Goal: Information Seeking & Learning: Learn about a topic

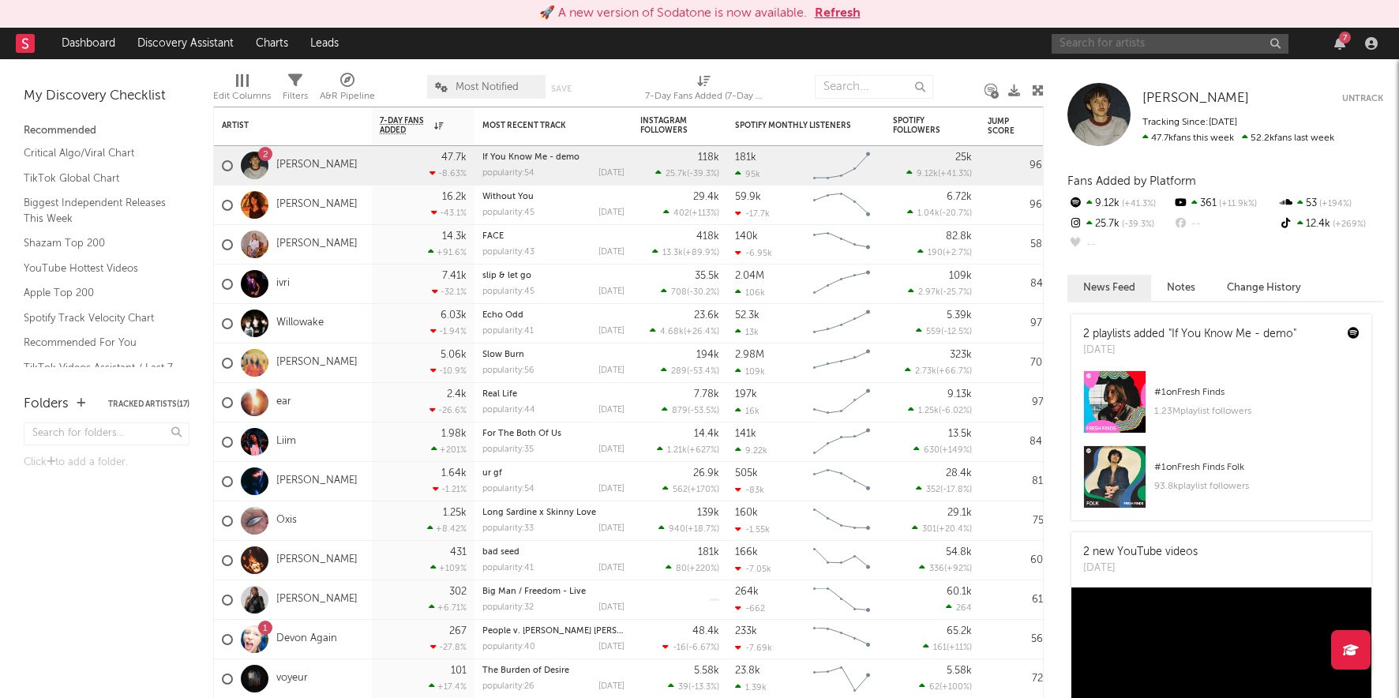
click at [1088, 42] on input "text" at bounding box center [1170, 44] width 237 height 20
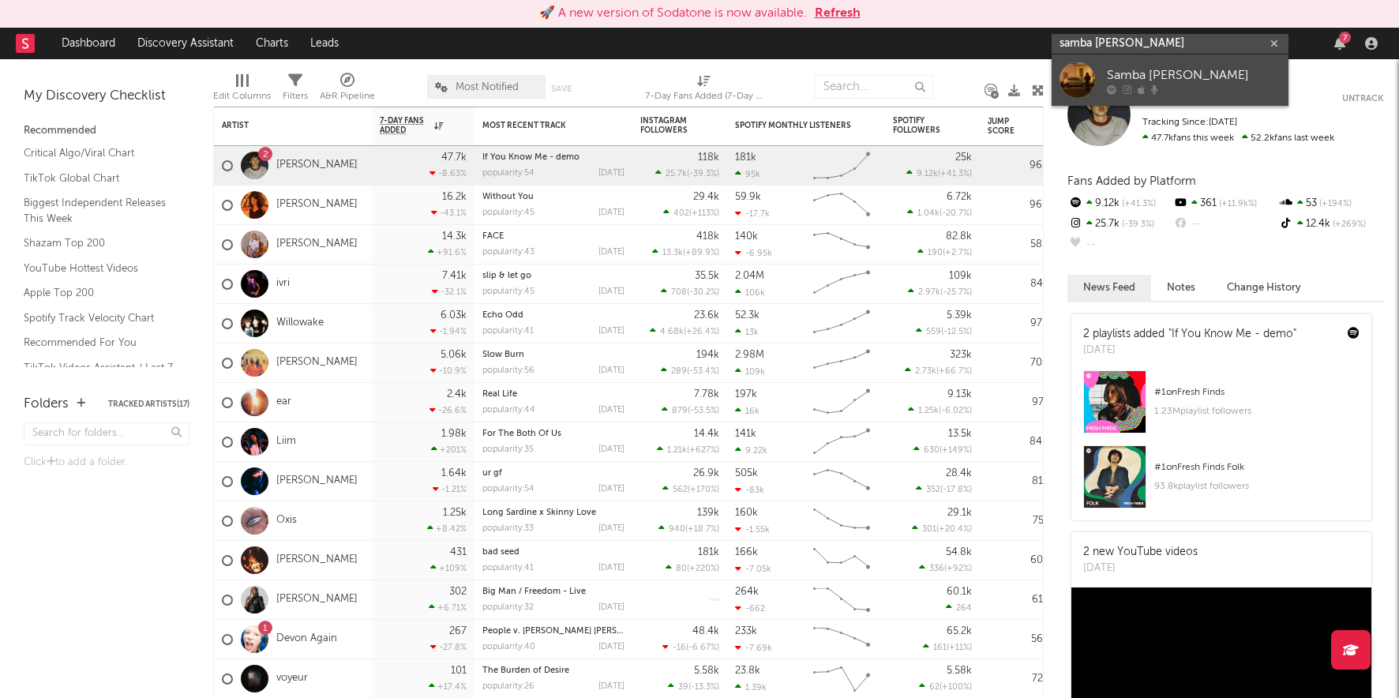
type input "samba [PERSON_NAME]"
click at [1129, 68] on div "Samba [PERSON_NAME]" at bounding box center [1194, 75] width 174 height 19
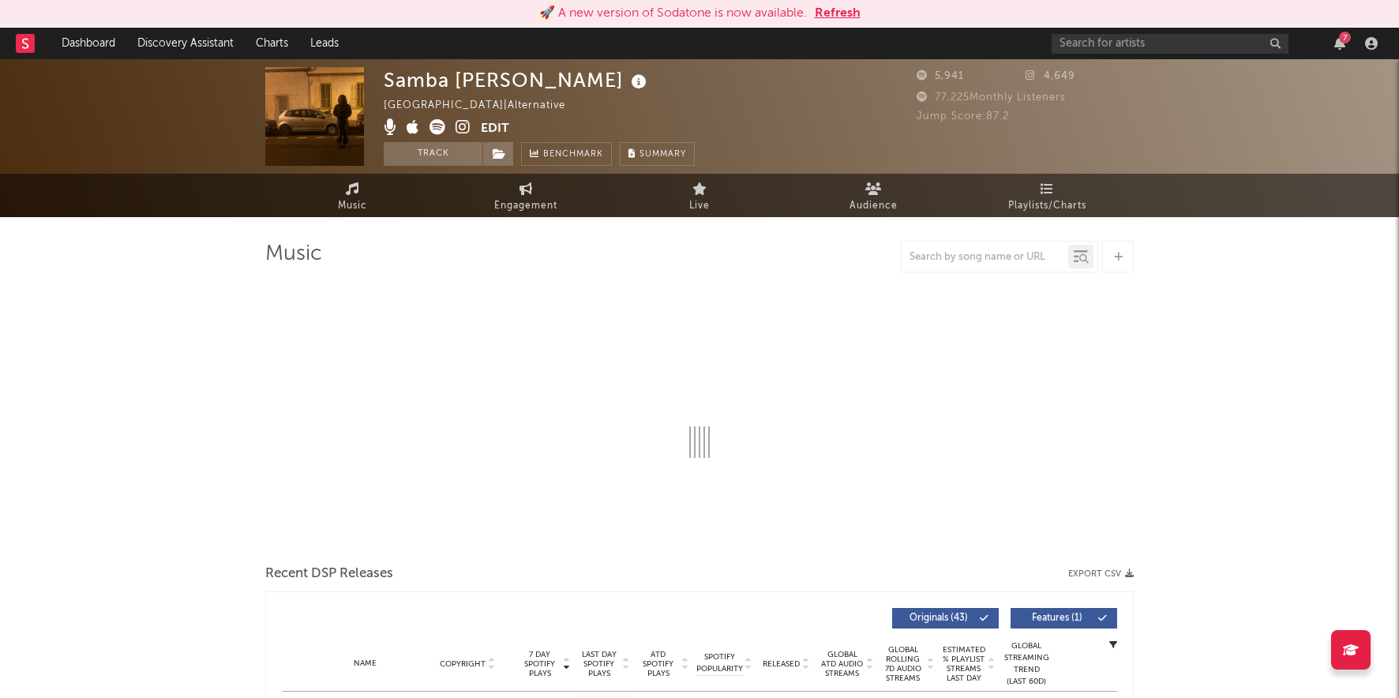
select select "1w"
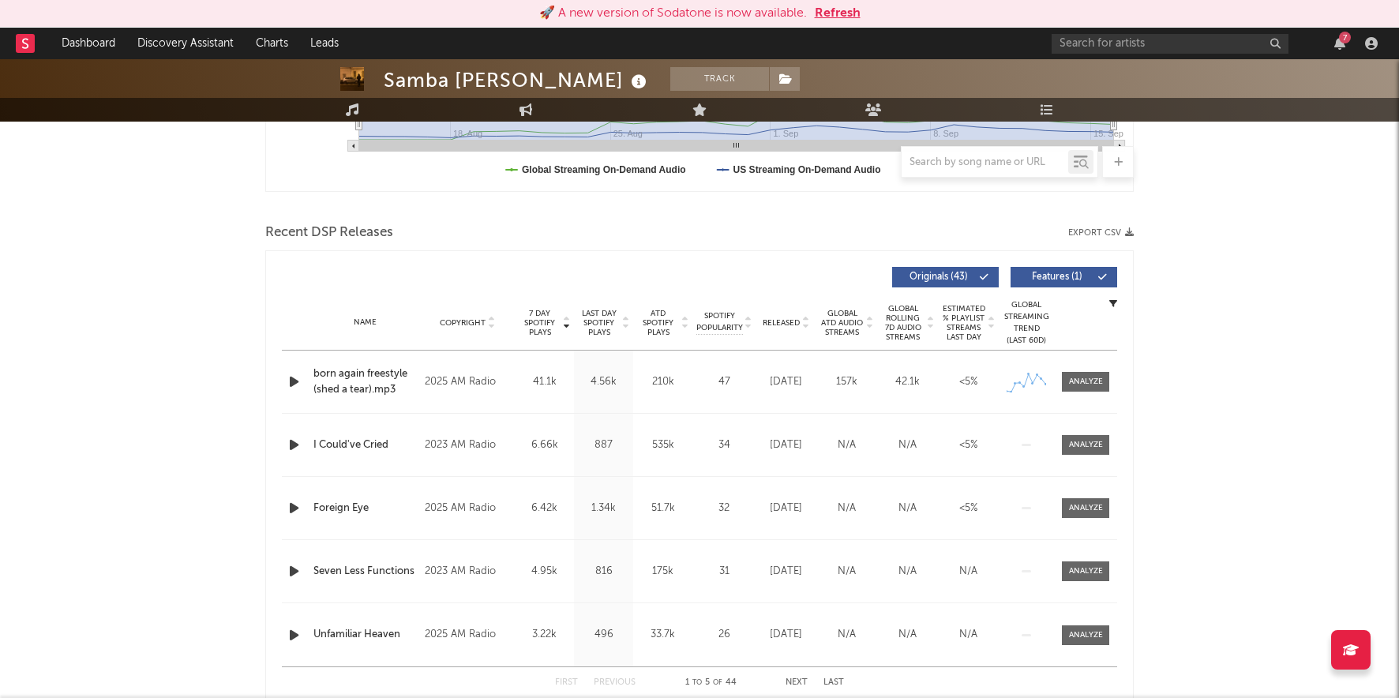
scroll to position [478, 0]
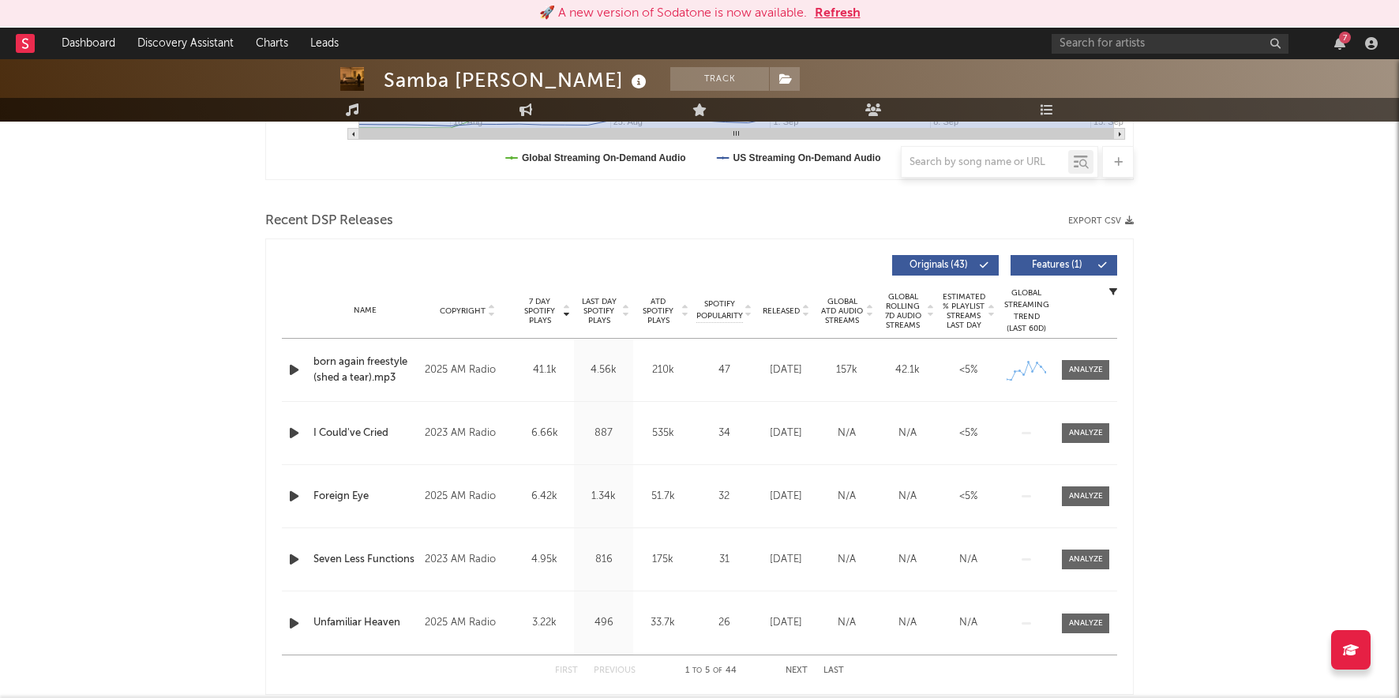
click at [651, 307] on span "ATD Spotify Plays" at bounding box center [658, 311] width 42 height 28
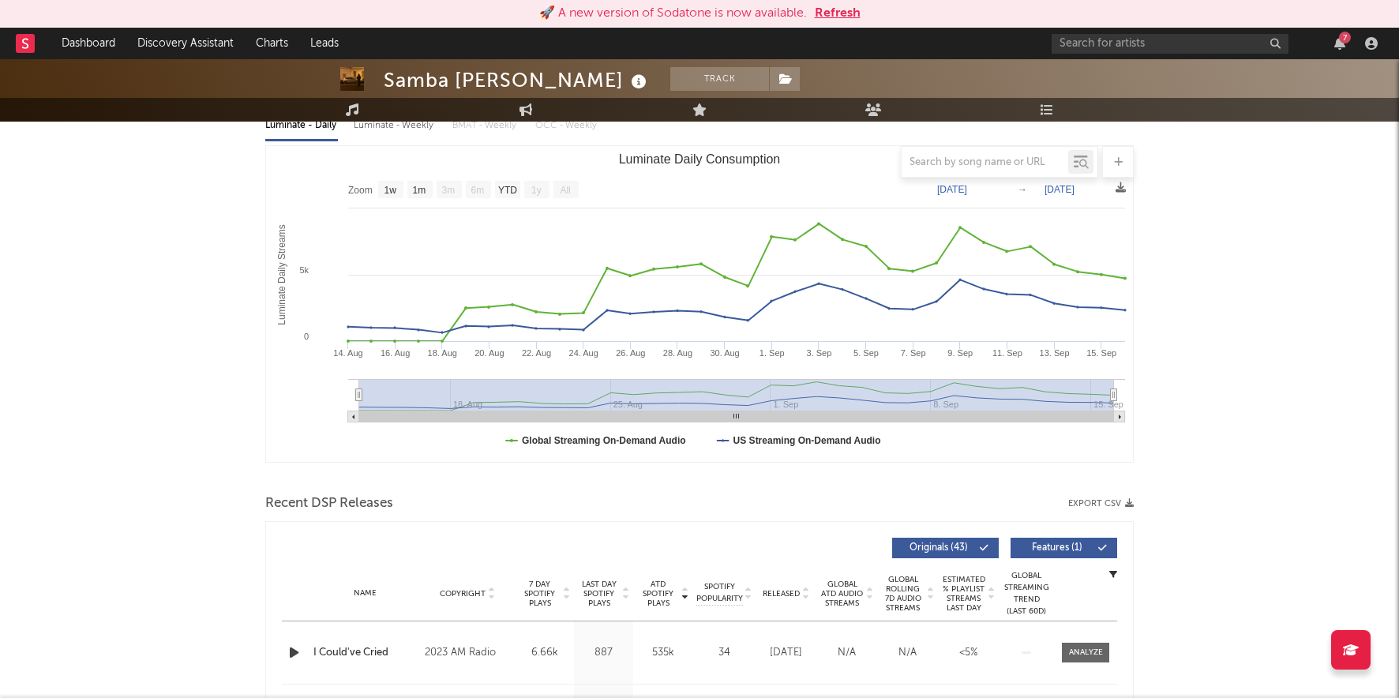
scroll to position [181, 0]
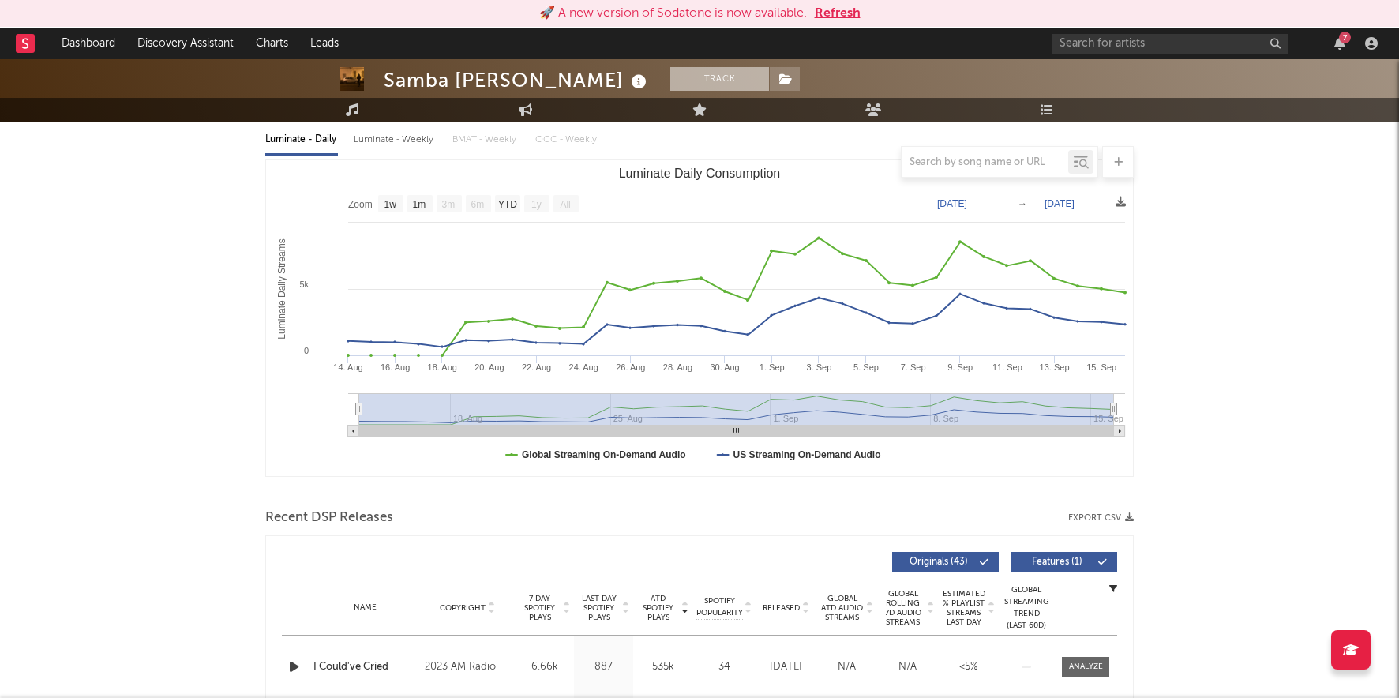
click at [684, 77] on button "Track" at bounding box center [719, 79] width 99 height 24
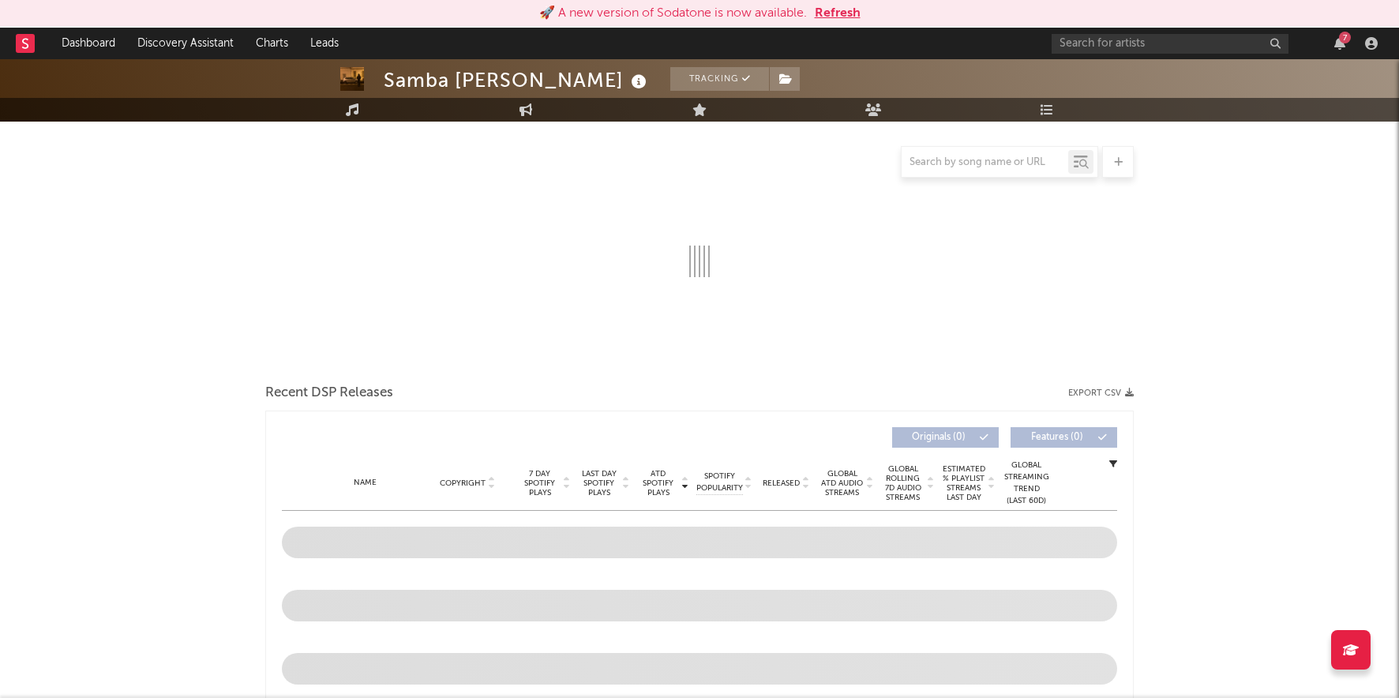
select select "1w"
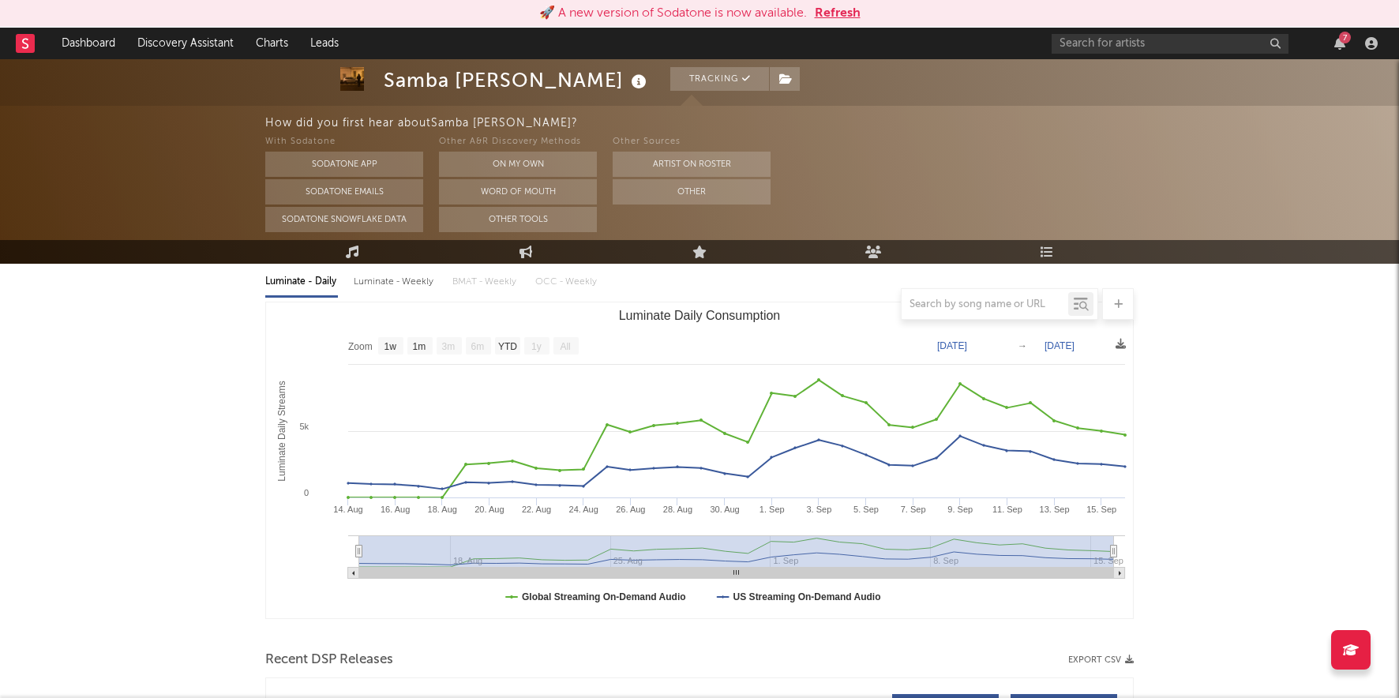
scroll to position [323, 0]
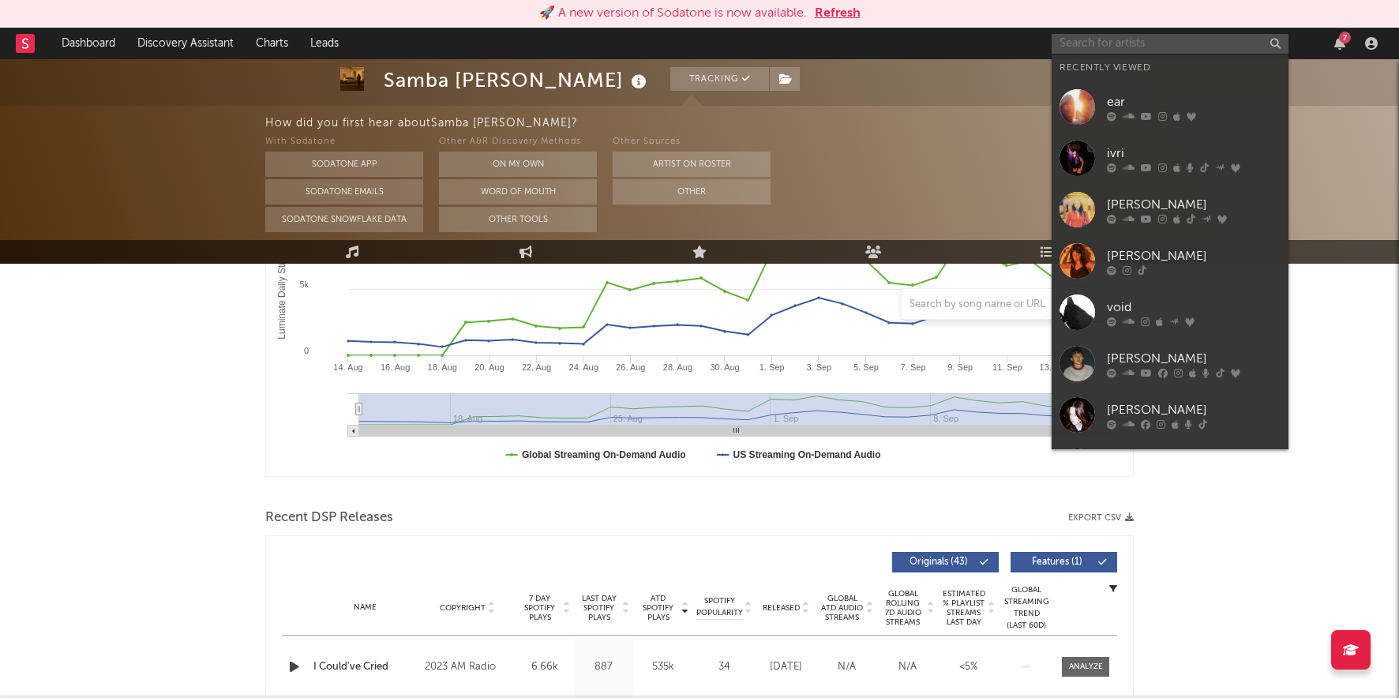
click at [1196, 47] on input "text" at bounding box center [1170, 44] width 237 height 20
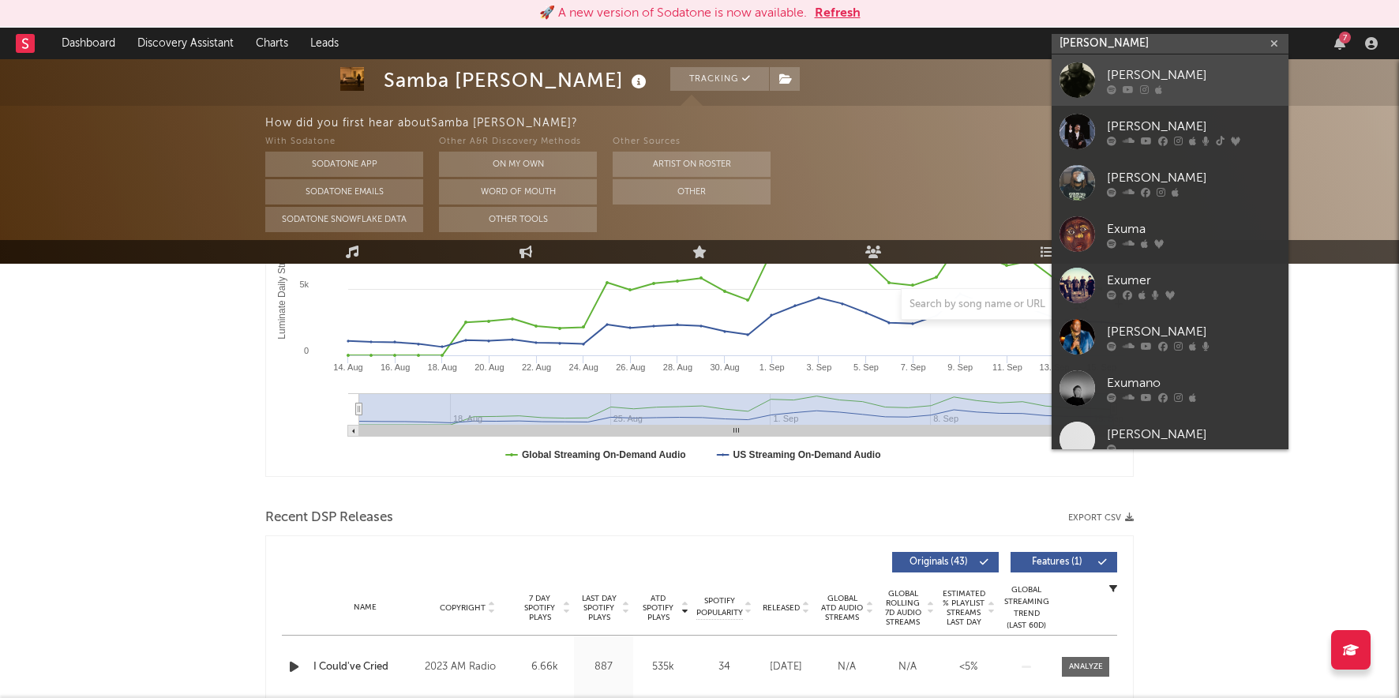
type input "[PERSON_NAME]"
click at [1197, 72] on div "[PERSON_NAME]" at bounding box center [1194, 75] width 174 height 19
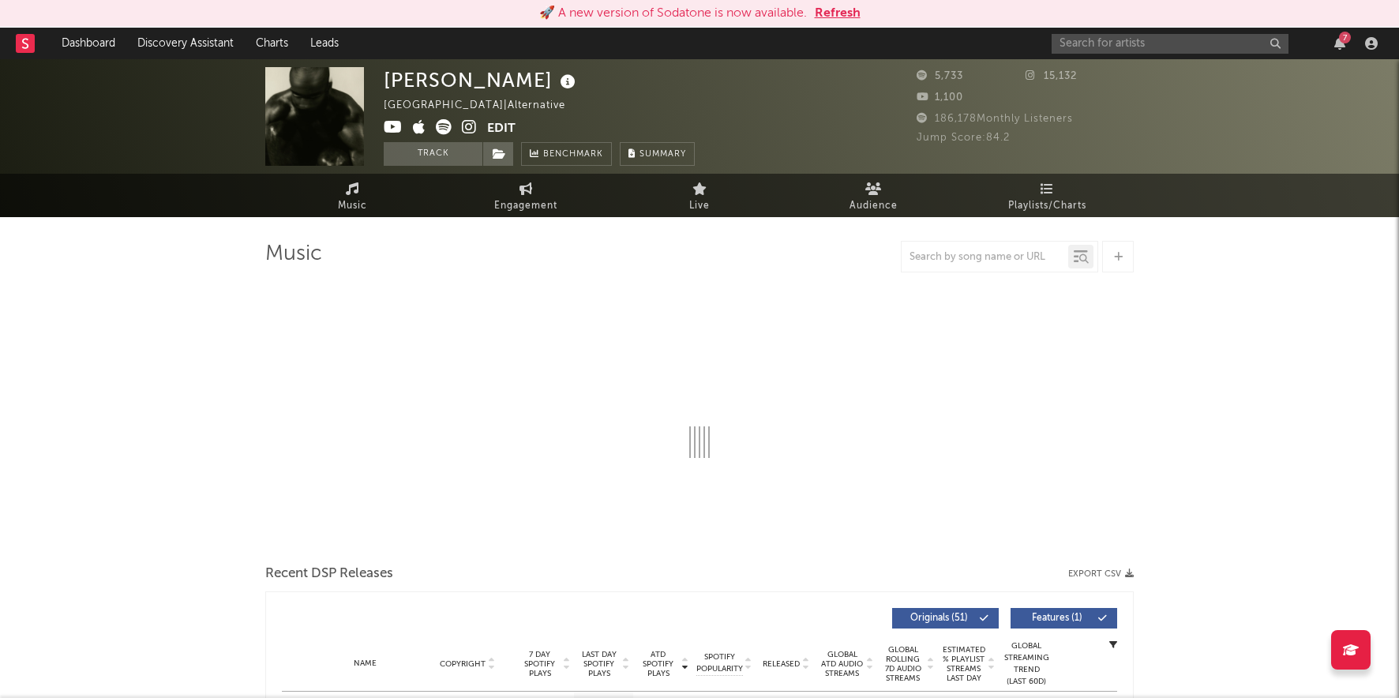
select select "6m"
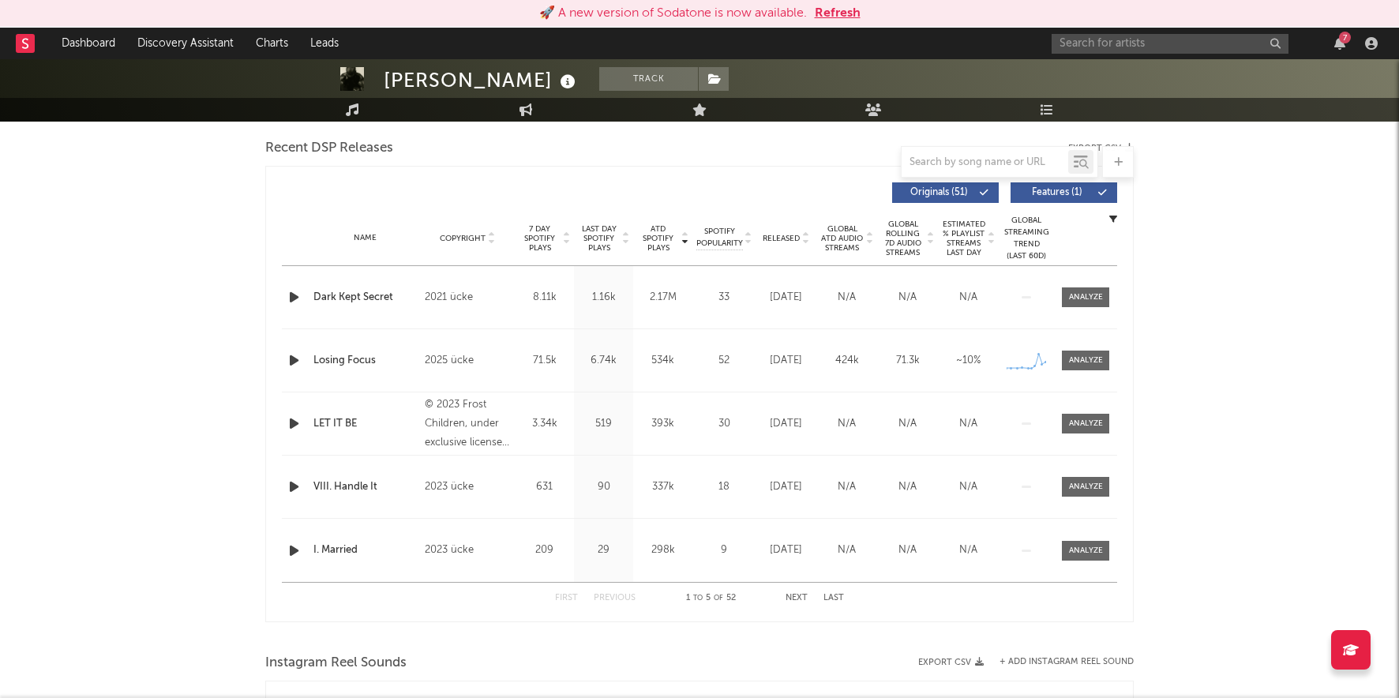
scroll to position [556, 0]
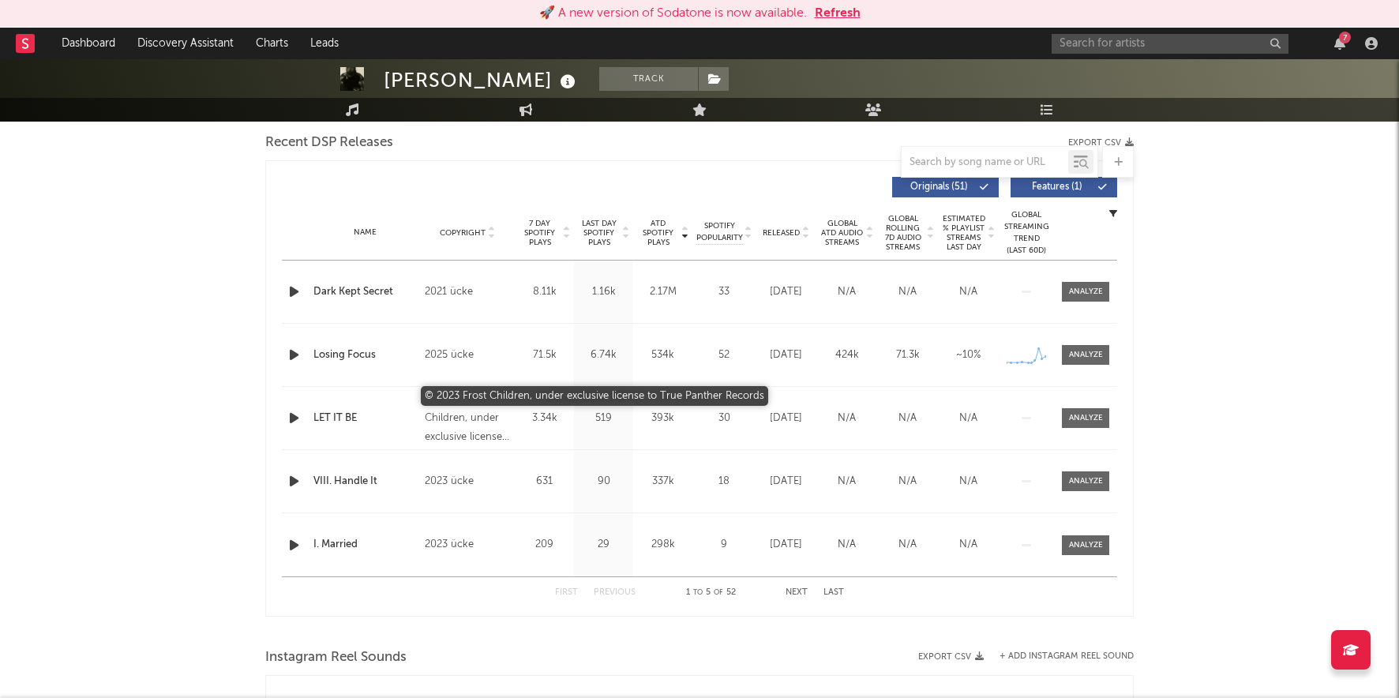
click at [453, 411] on div "© 2023 Frost Children, under exclusive license to True Panther Records" at bounding box center [468, 418] width 86 height 57
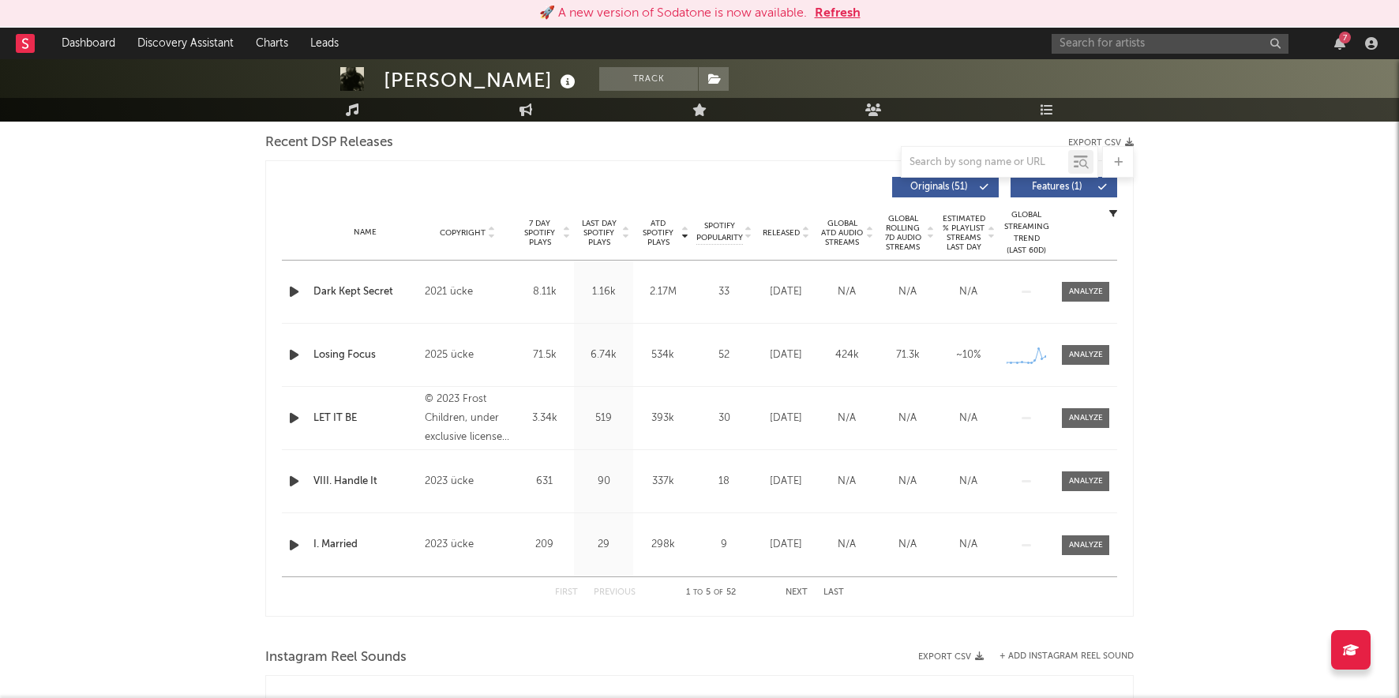
click at [146, 328] on div "[PERSON_NAME] Track [GEOGRAPHIC_DATA] | Alternative Edit Track Benchmark Summar…" at bounding box center [699, 505] width 1399 height 2005
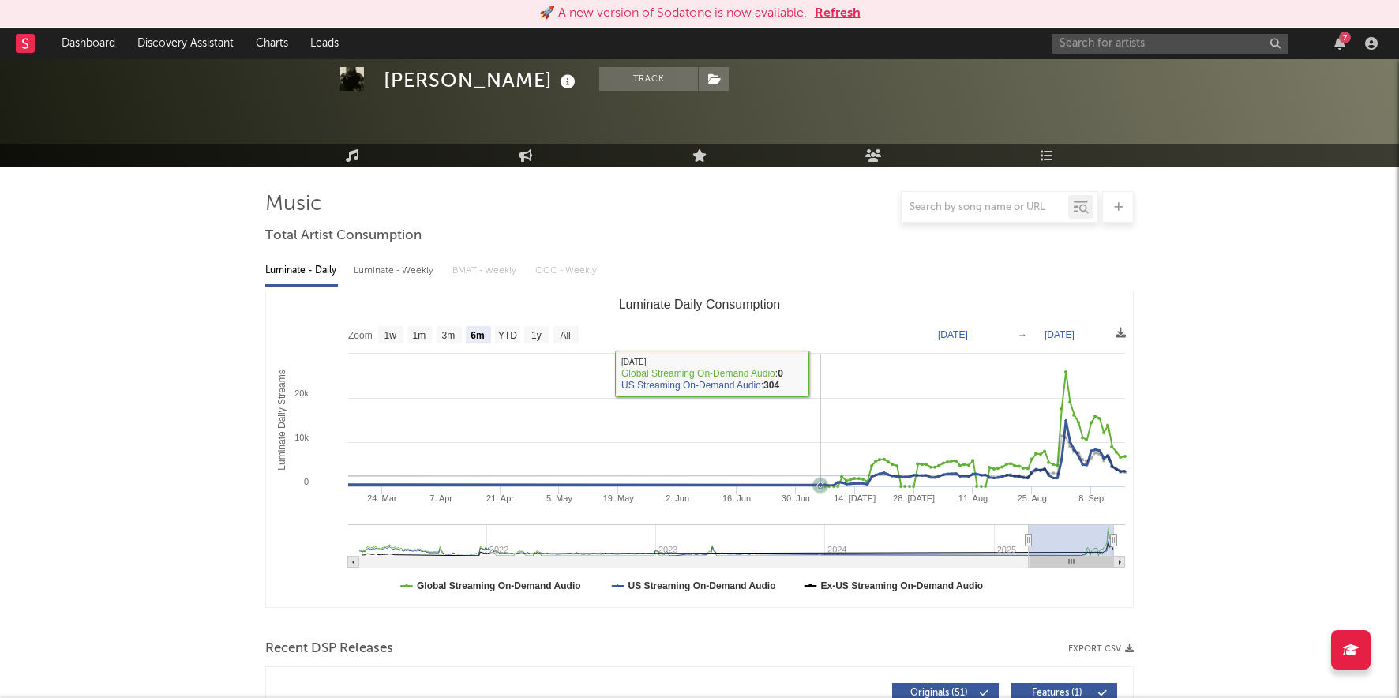
scroll to position [0, 0]
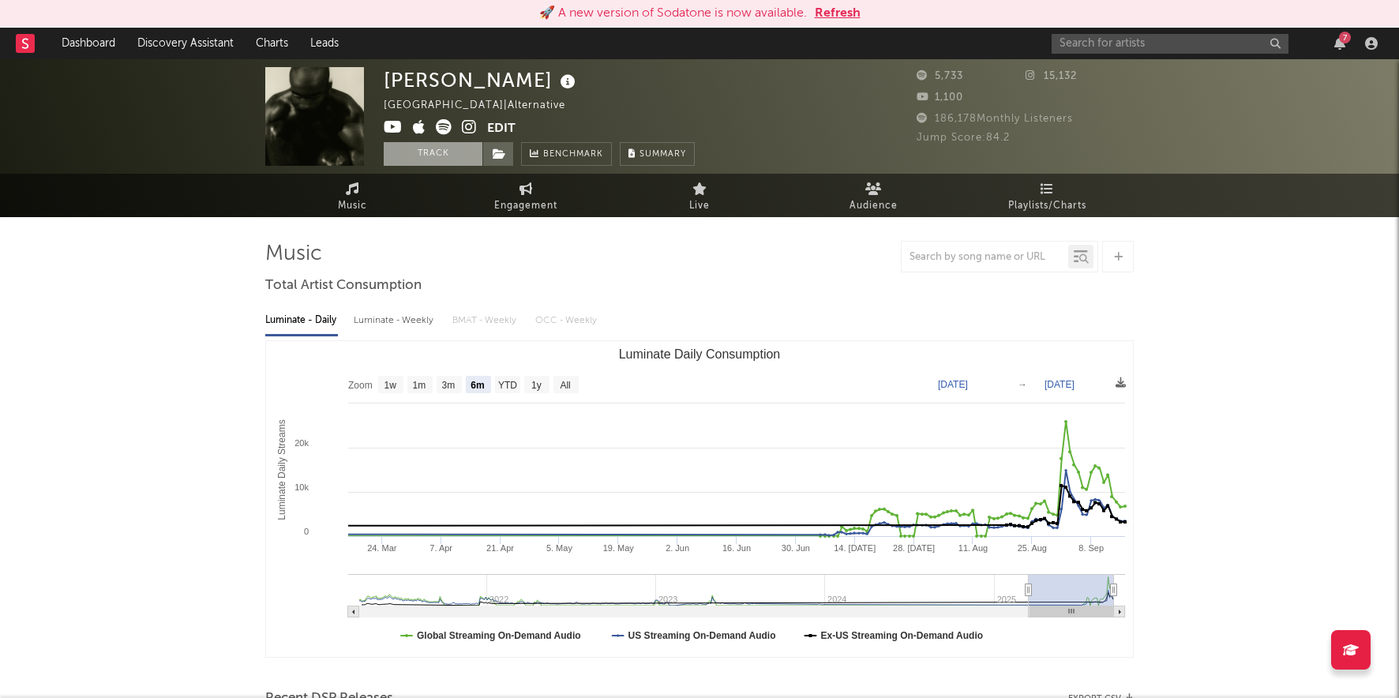
click at [440, 158] on button "Track" at bounding box center [433, 154] width 99 height 24
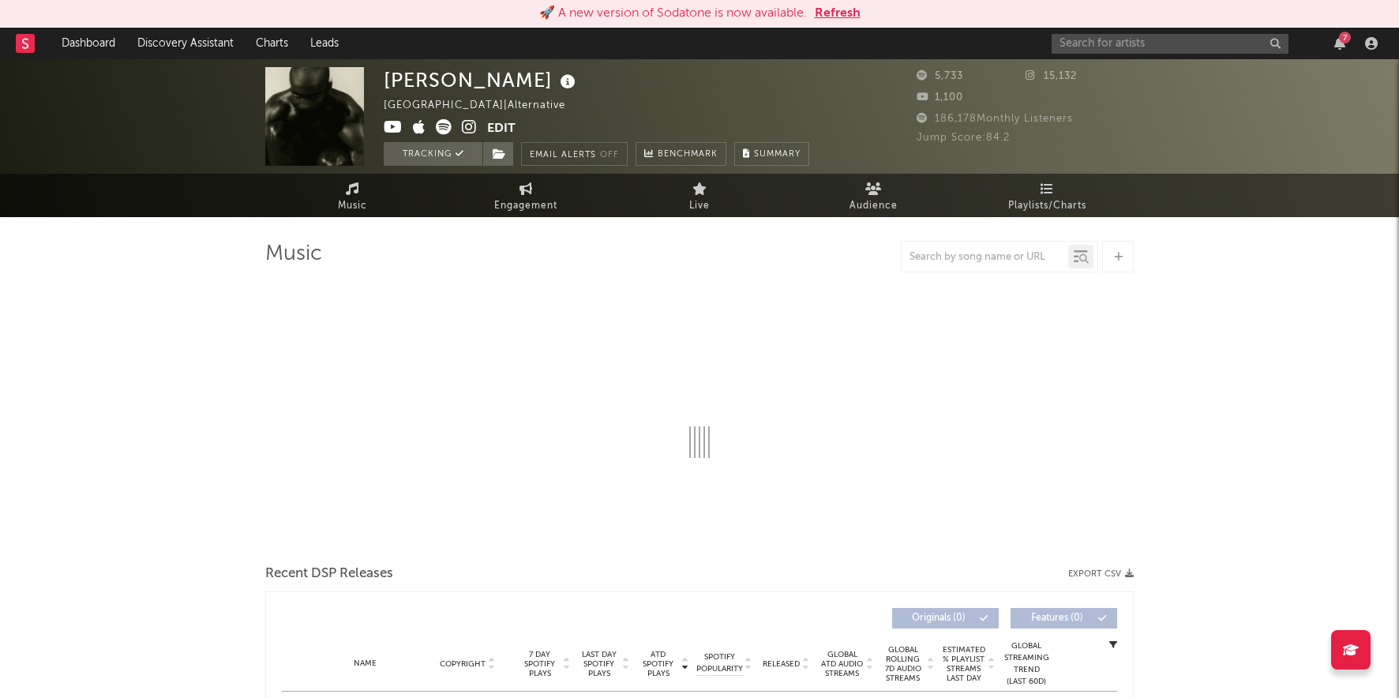
click at [1096, 54] on div "7" at bounding box center [1218, 44] width 332 height 32
click at [1090, 43] on input "text" at bounding box center [1170, 44] width 237 height 20
select select "6m"
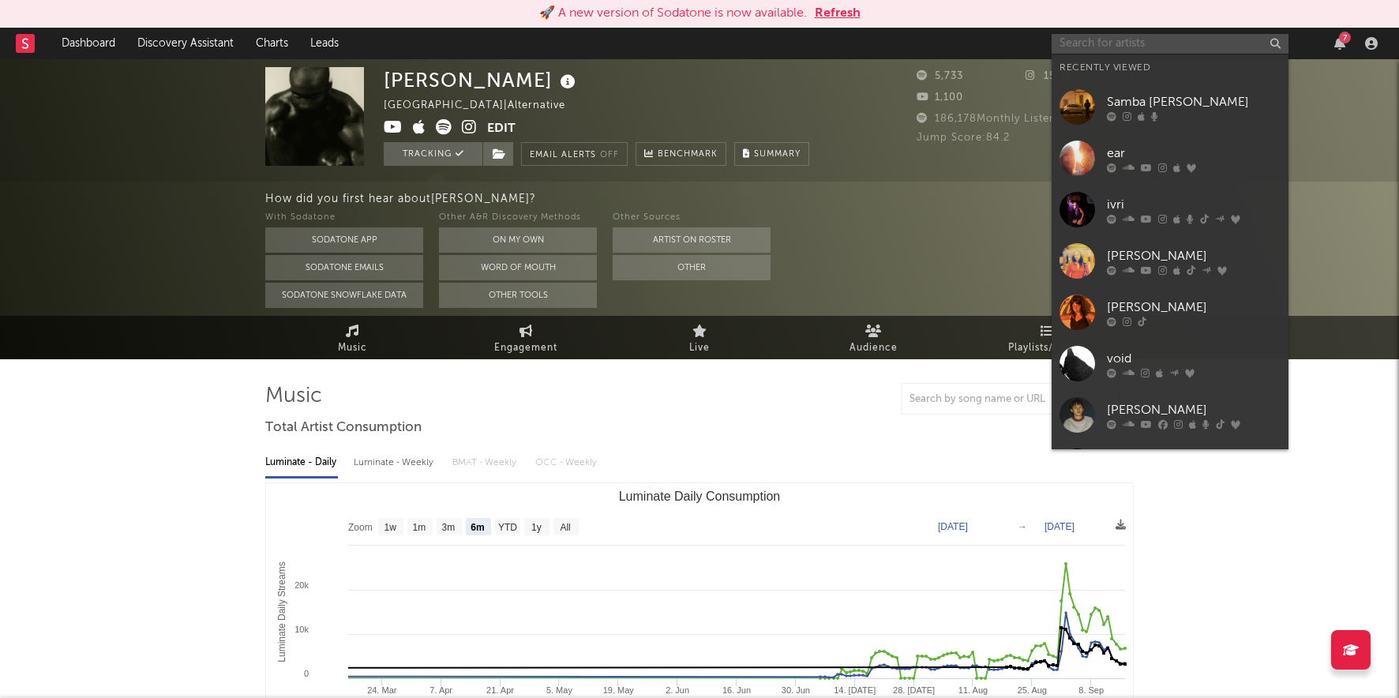
paste input "Pearly Drops"
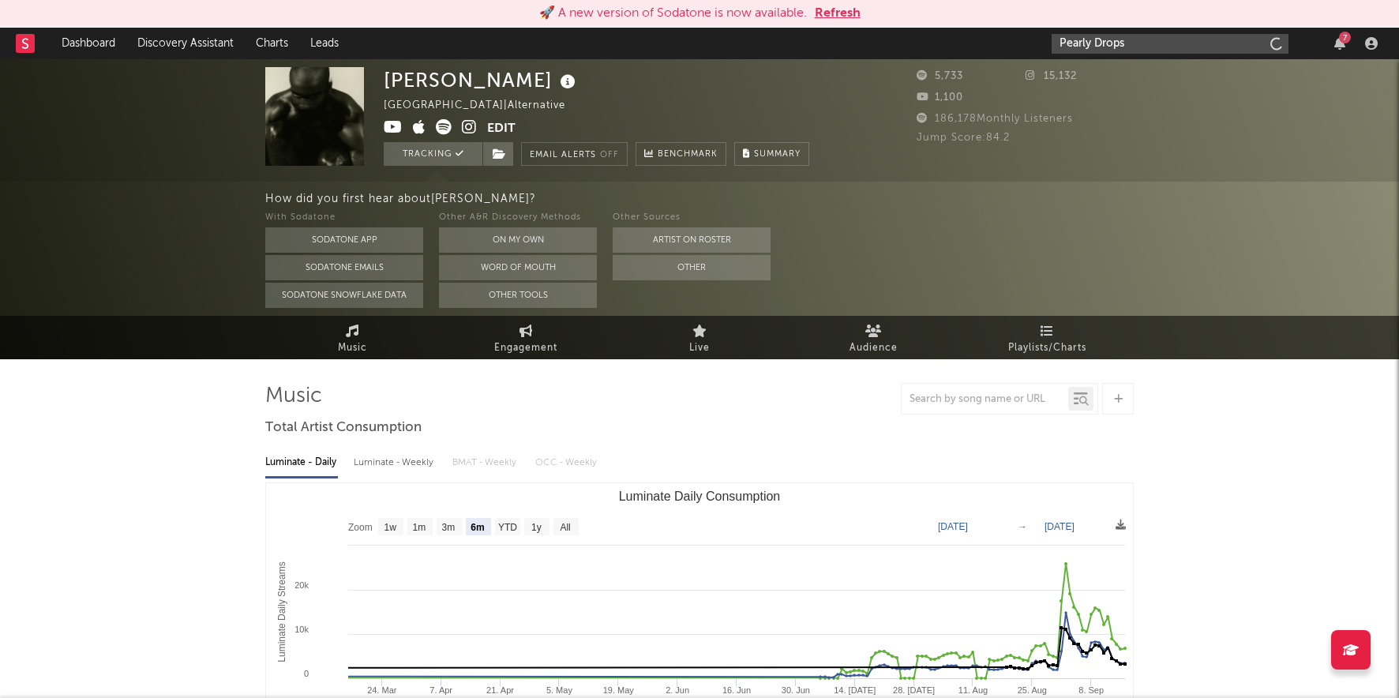
type input "Pearly Drops"
click at [1180, 49] on input "Pearly Drops" at bounding box center [1170, 44] width 237 height 20
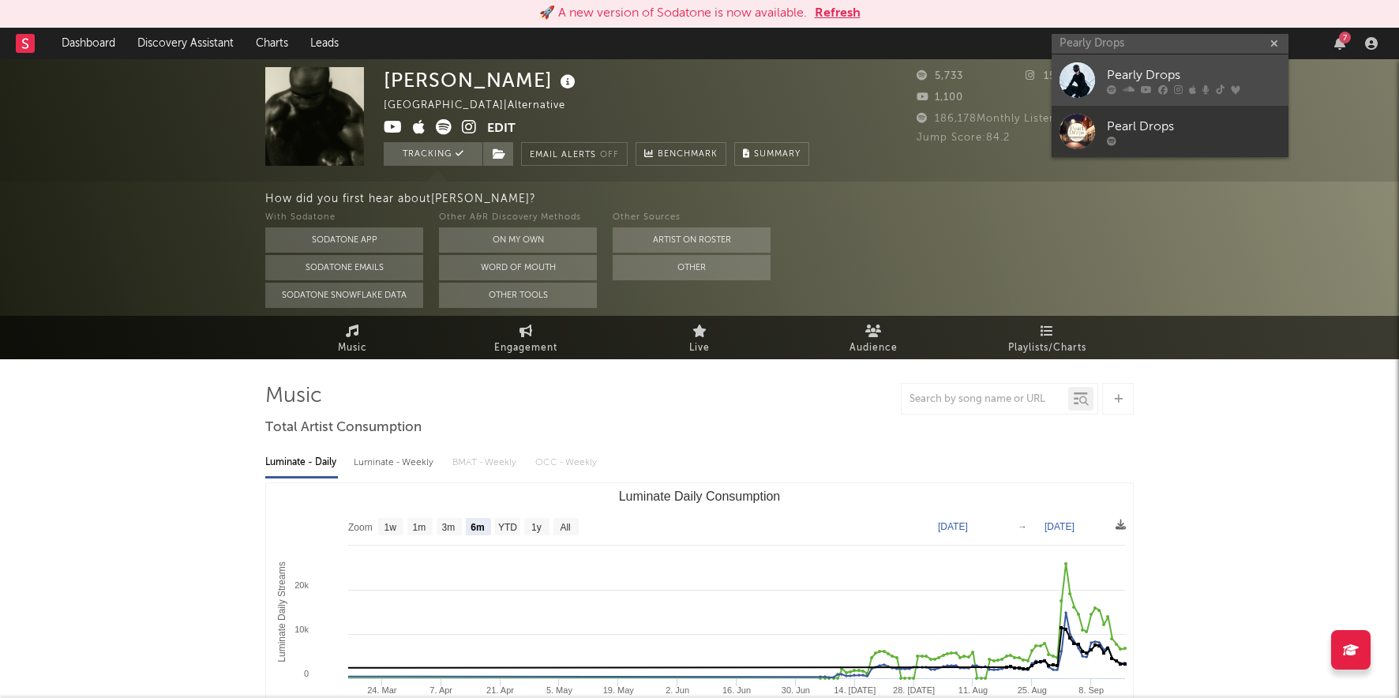
click at [1093, 75] on div at bounding box center [1078, 80] width 36 height 36
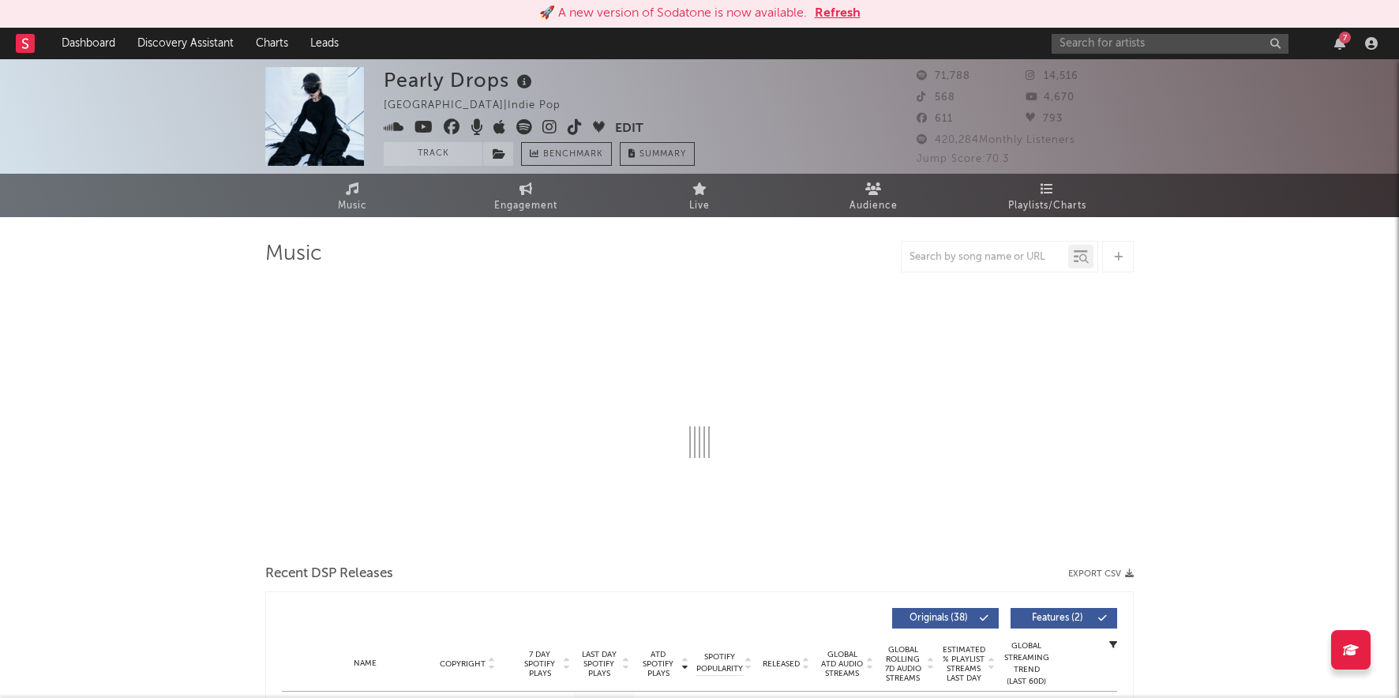
select select "6m"
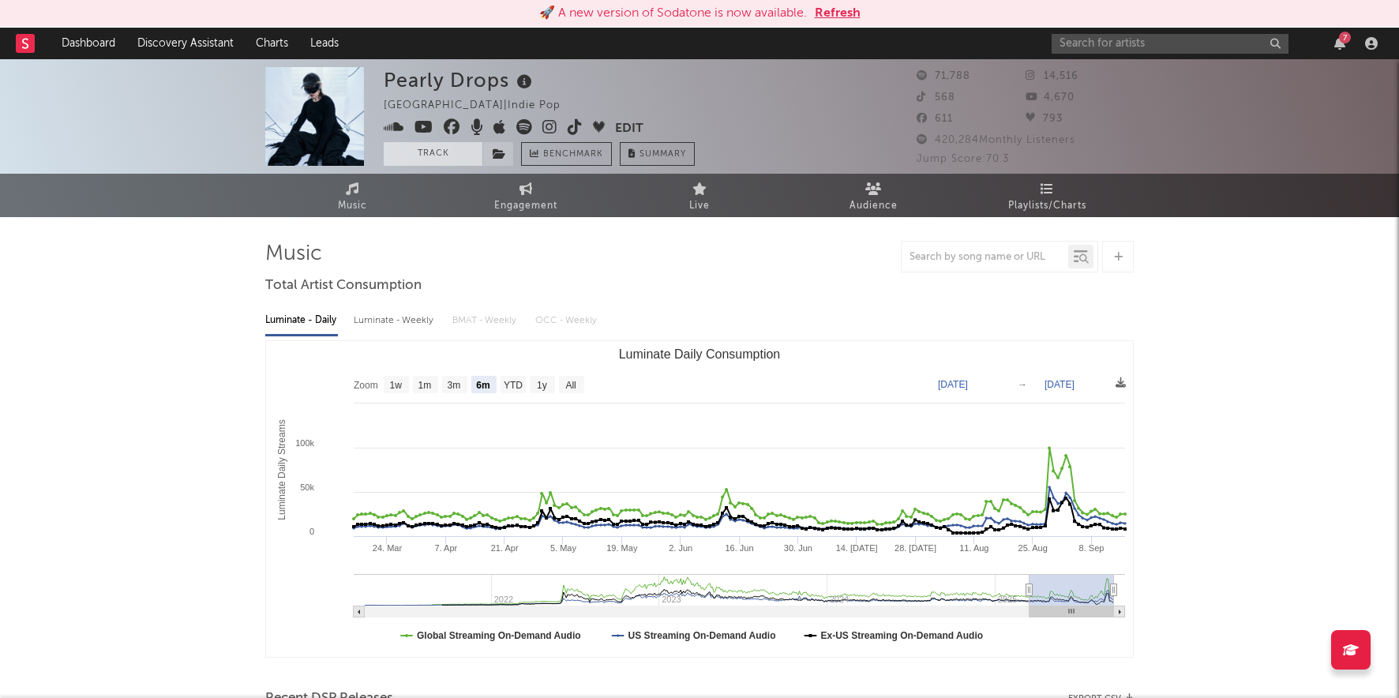
click at [448, 152] on button "Track" at bounding box center [433, 154] width 99 height 24
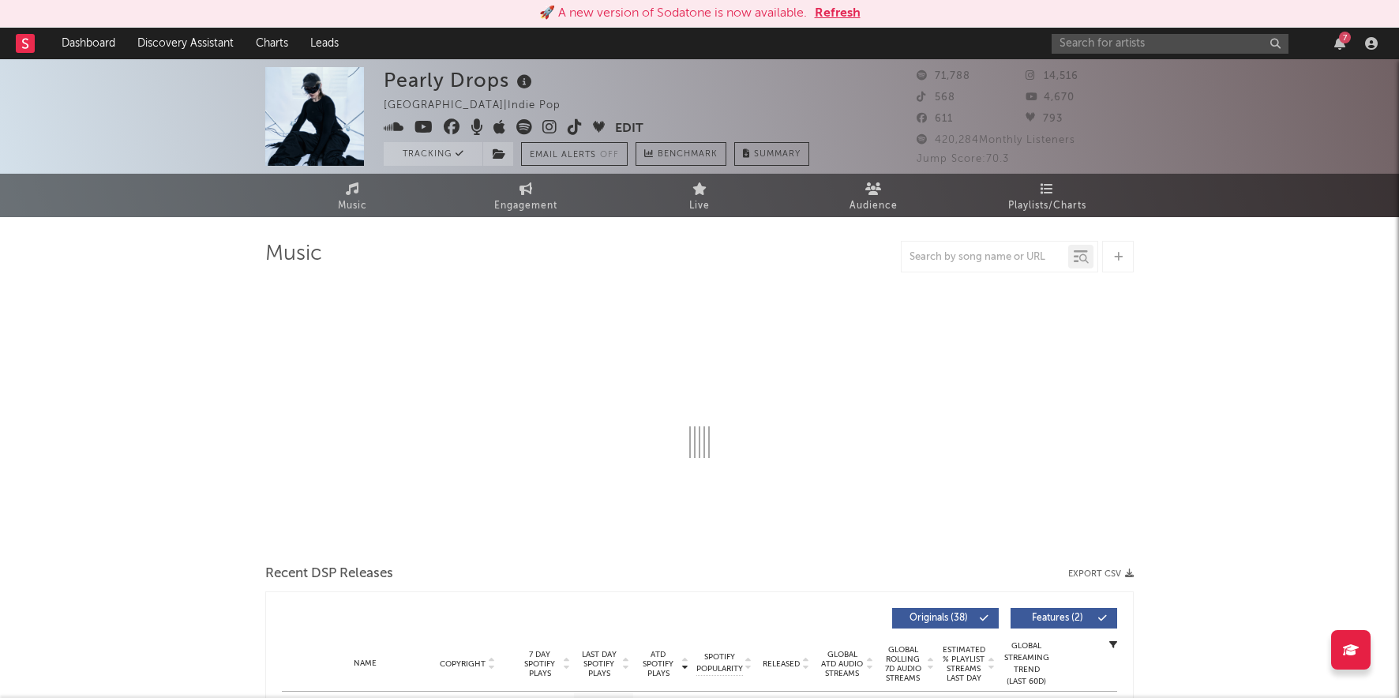
select select "6m"
